Goal: Find specific page/section: Find specific page/section

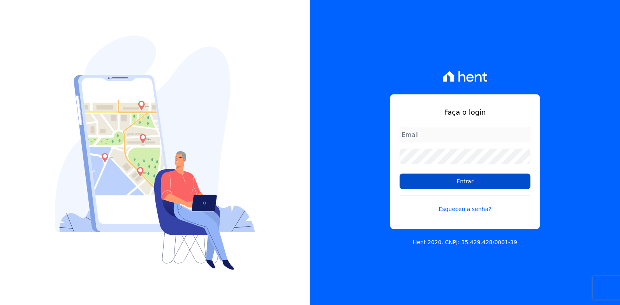
type input "vyviane.martinsgruporei@gmail.com"
click at [416, 182] on input "Entrar" at bounding box center [465, 181] width 131 height 16
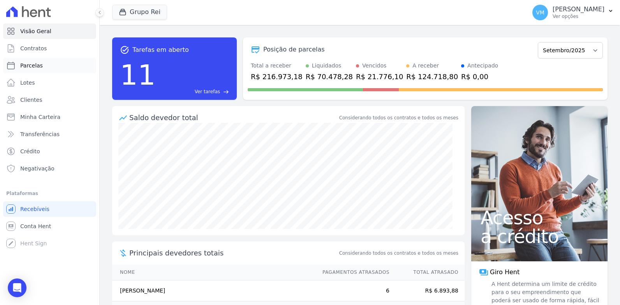
click at [32, 66] on span "Parcelas" at bounding box center [31, 66] width 23 height 8
select select
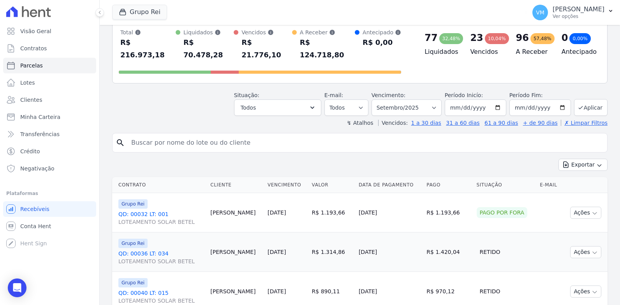
scroll to position [39, 0]
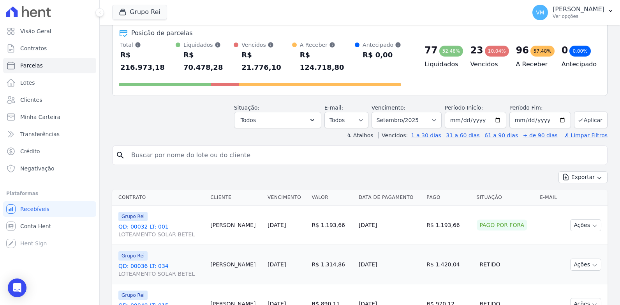
click at [148, 147] on input "search" at bounding box center [366, 155] width 478 height 16
click at [172, 147] on input "search" at bounding box center [366, 155] width 478 height 16
paste input "SUELI DE CÁSSIA FONSECA OLIVEIRA"
type input "SUELI DE CÁSSIA FONSECA OLIVEIRA"
select select
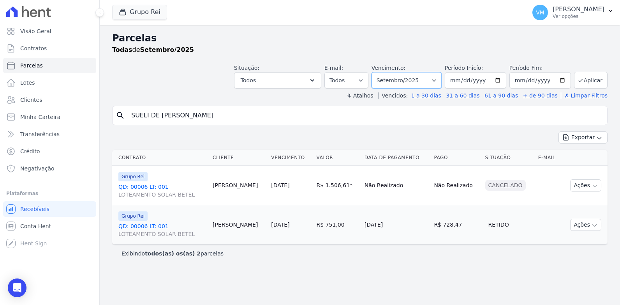
click at [442, 80] on select "Filtrar por período ──────── Todos os meses Janeiro/2020 Fevereiro/2020 Março/2…" at bounding box center [407, 80] width 70 height 16
select select "12/2024"
click at [382, 72] on select "Filtrar por período ──────── Todos os meses Janeiro/2020 Fevereiro/2020 Março/2…" at bounding box center [407, 80] width 70 height 16
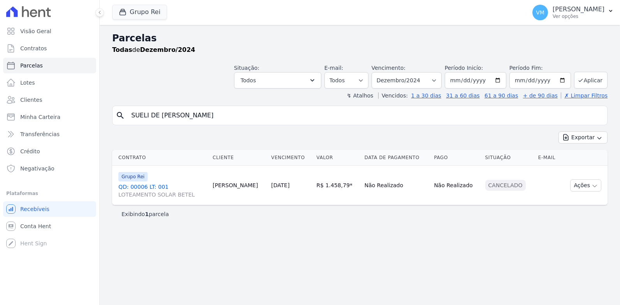
select select
click at [442, 77] on select "Filtrar por período ──────── Todos os meses Janeiro/2020 Fevereiro/2020 Março/2…" at bounding box center [407, 80] width 70 height 16
select select "12/2023"
click at [382, 72] on select "Filtrar por período ──────── Todos os meses Janeiro/2020 Fevereiro/2020 Março/2…" at bounding box center [407, 80] width 70 height 16
select select
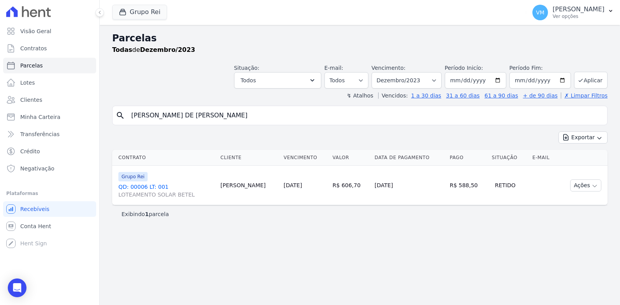
click at [131, 185] on link "QD: 00006 LT: 001 LOTEAMENTO SOLAR BETEL" at bounding box center [166, 191] width 96 height 16
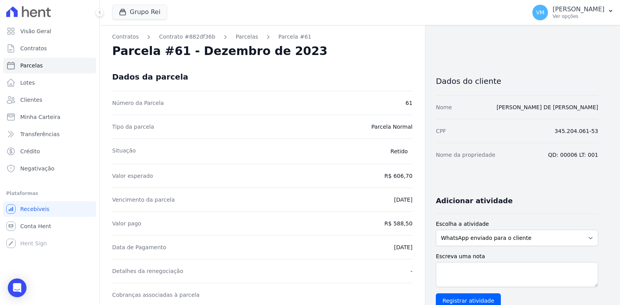
select select
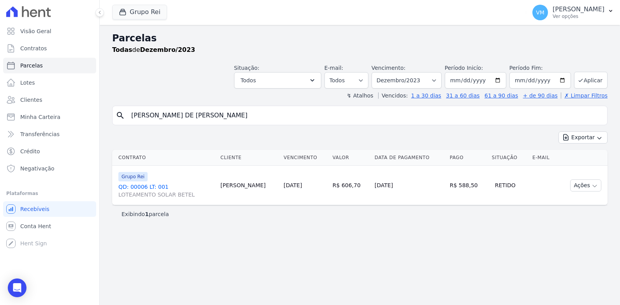
click at [134, 188] on link "QD: 00006 LT: 001 LOTEAMENTO SOLAR BETEL" at bounding box center [166, 191] width 96 height 16
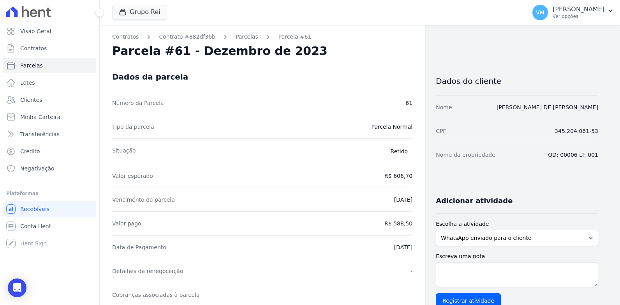
select select
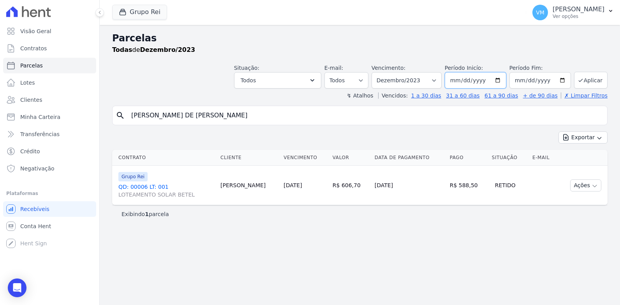
click at [463, 81] on input "2023-12-01" at bounding box center [476, 80] width 62 height 16
type input "2023-12-10"
type input "[DATE]"
type input "2023-12-10"
type input "[DATE]"
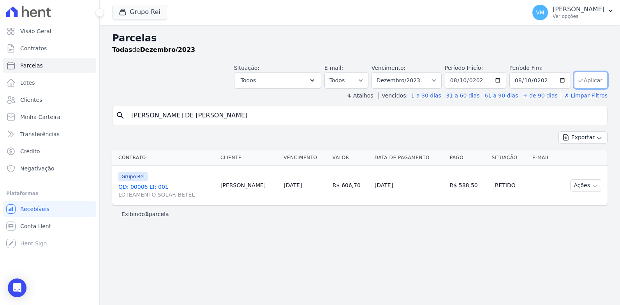
click at [592, 79] on button "Aplicar" at bounding box center [590, 80] width 33 height 17
select select
click at [139, 186] on link "QD: 00006 LT: 001 LOTEAMENTO SOLAR BETEL" at bounding box center [165, 191] width 95 height 16
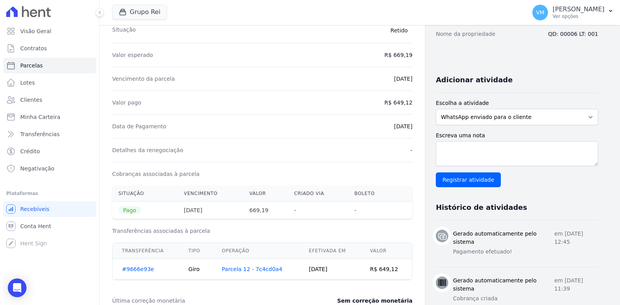
scroll to position [195, 0]
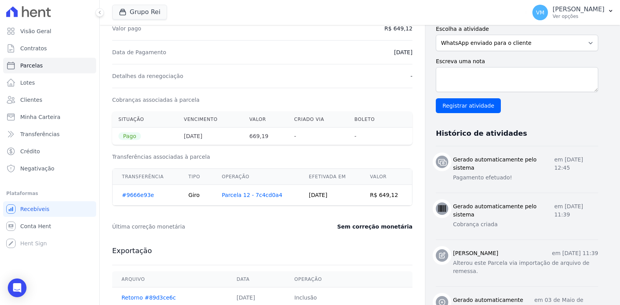
select select
